Goal: Information Seeking & Learning: Find specific fact

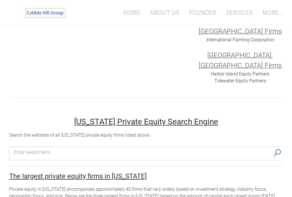
scroll to position [290, 0]
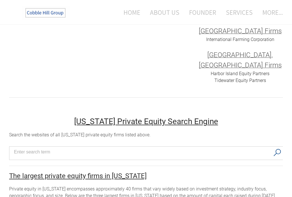
click at [43, 148] on input "Search input" at bounding box center [142, 152] width 256 height 9
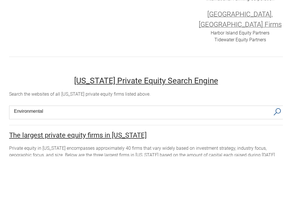
click at [278, 147] on button "Search" at bounding box center [277, 153] width 12 height 12
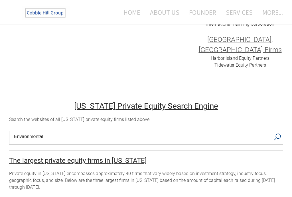
scroll to position [306, 0]
click at [277, 131] on button "Search" at bounding box center [277, 137] width 12 height 12
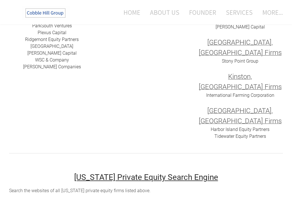
scroll to position [234, 0]
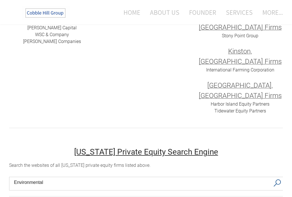
scroll to position [263, 0]
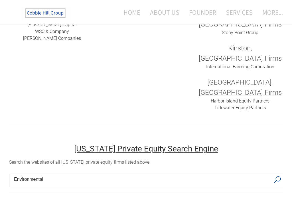
click at [212, 175] on input "Environmental" at bounding box center [142, 179] width 256 height 9
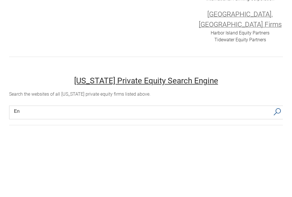
type input "E"
type input "Industrial"
click at [277, 174] on button "Search" at bounding box center [277, 180] width 12 height 12
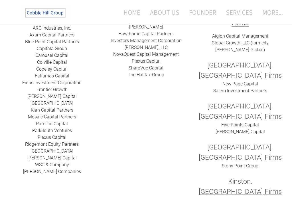
scroll to position [130, 0]
click at [248, 129] on link "[PERSON_NAME] Capital" at bounding box center [239, 131] width 49 height 5
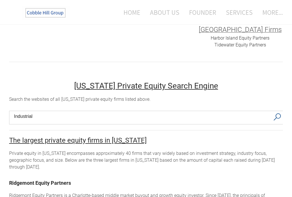
scroll to position [327, 0]
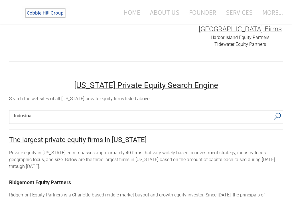
click at [55, 180] on link "Ridgemont Equity Partners" at bounding box center [40, 183] width 62 height 6
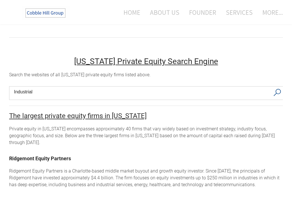
scroll to position [352, 0]
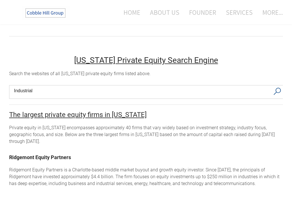
click at [20, 197] on link "Pamlico Capital" at bounding box center [27, 200] width 37 height 6
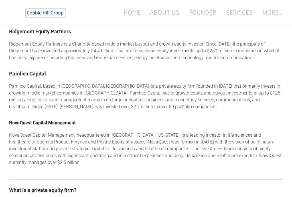
scroll to position [478, 0]
click at [25, 120] on link "NovaQuest Capital Management" at bounding box center [42, 122] width 66 height 5
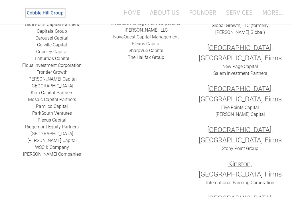
scroll to position [148, 0]
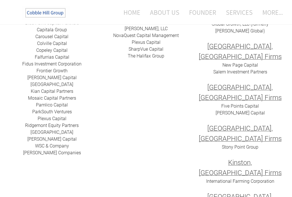
click at [32, 85] on link "[GEOGRAPHIC_DATA]" at bounding box center [51, 84] width 43 height 5
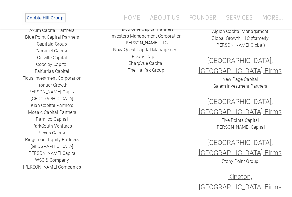
scroll to position [149, 0]
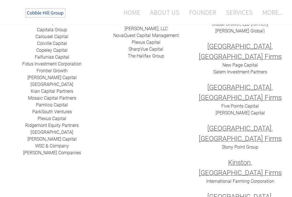
click at [41, 121] on link "​Plexus Capital" at bounding box center [52, 118] width 29 height 5
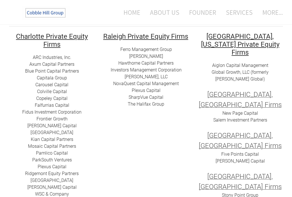
scroll to position [101, 0]
click at [164, 65] on link "Hawthorne Capital Partners" at bounding box center [145, 62] width 55 height 5
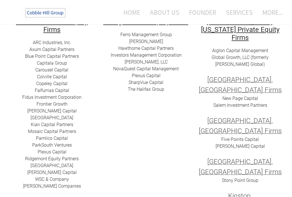
scroll to position [116, 0]
click at [158, 90] on link "​​The Halifax Group" at bounding box center [146, 88] width 36 height 5
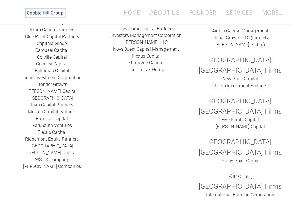
scroll to position [135, 0]
click at [157, 62] on link "SharpVue Capital" at bounding box center [146, 62] width 35 height 5
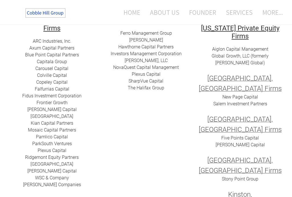
scroll to position [117, 0]
click at [152, 40] on link "[PERSON_NAME]" at bounding box center [146, 39] width 34 height 5
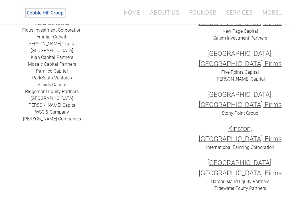
scroll to position [183, 0]
click at [32, 65] on link "Mosaic Capital Partners" at bounding box center [52, 64] width 48 height 5
